Goal: Find specific page/section: Find specific page/section

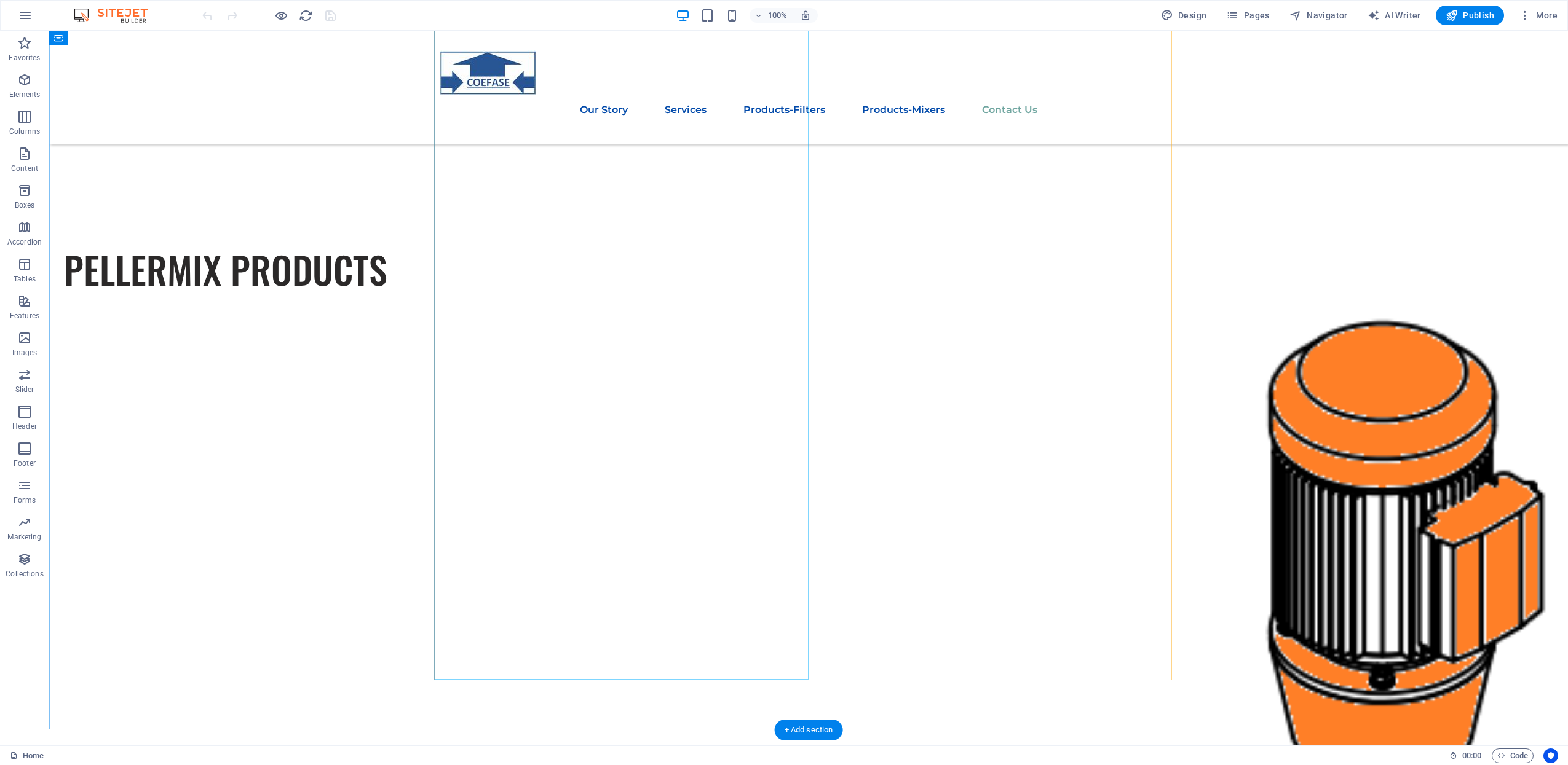
scroll to position [8156, 0]
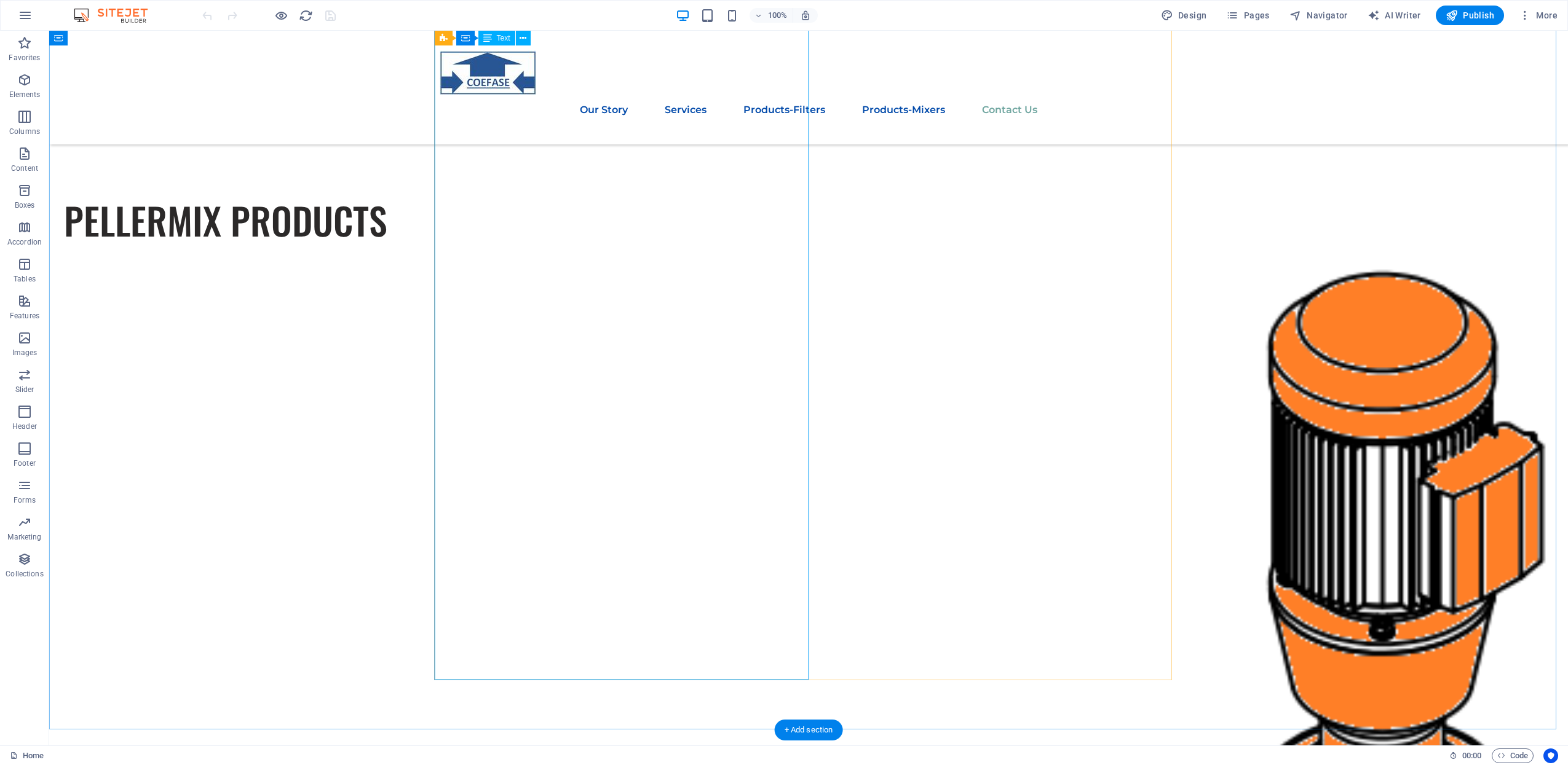
drag, startPoint x: 602, startPoint y: 398, endPoint x: 458, endPoint y: 341, distance: 154.9
